Goal: Navigation & Orientation: Go to known website

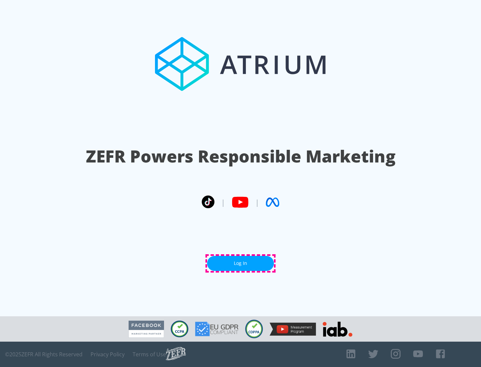
click at [240, 263] on link "Log In" at bounding box center [240, 263] width 67 height 15
